Goal: Register for event/course

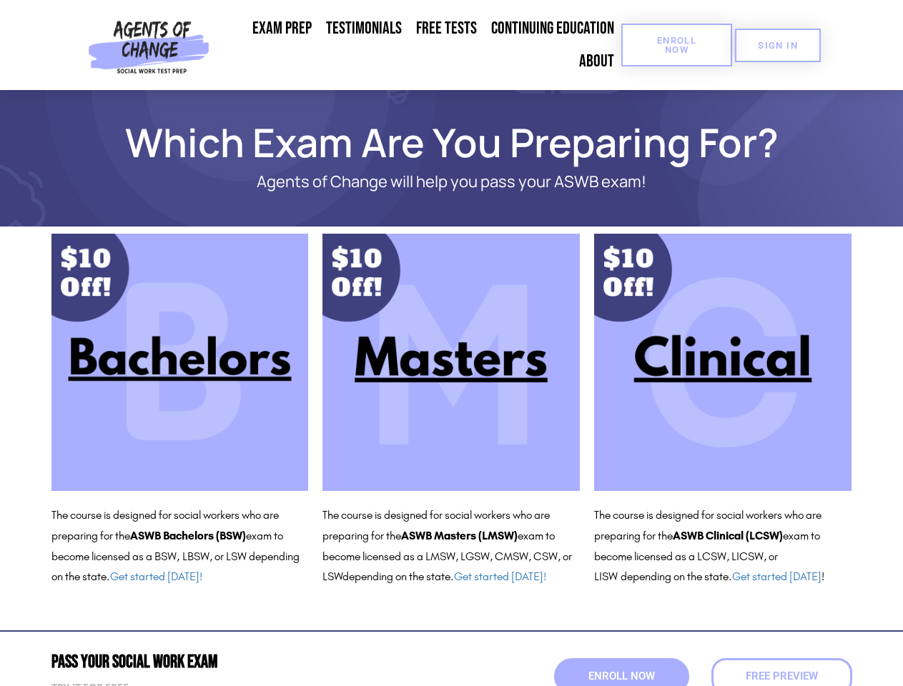
click at [676, 45] on span "Enroll Now" at bounding box center [676, 45] width 65 height 19
click at [778, 45] on span "SIGN IN" at bounding box center [778, 45] width 40 height 9
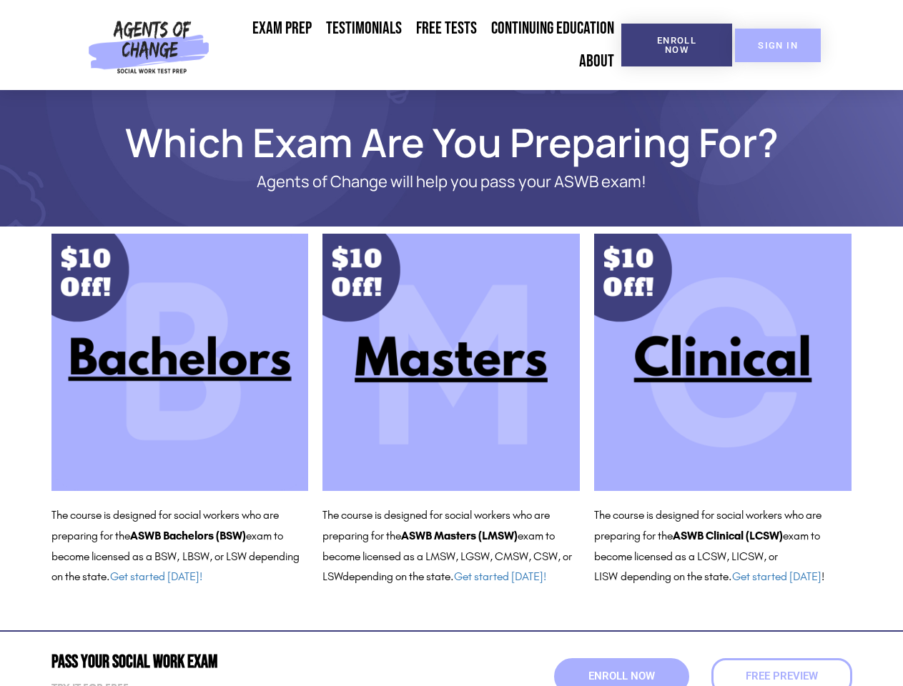
click at [778, 45] on span "SIGN IN" at bounding box center [778, 45] width 40 height 9
click at [621, 676] on span "Enroll Now" at bounding box center [621, 676] width 66 height 11
click at [621, 676] on span "Enroll Now" at bounding box center [621, 677] width 73 height 12
click at [781, 676] on span "Free Preview" at bounding box center [780, 677] width 79 height 12
